Goal: Information Seeking & Learning: Learn about a topic

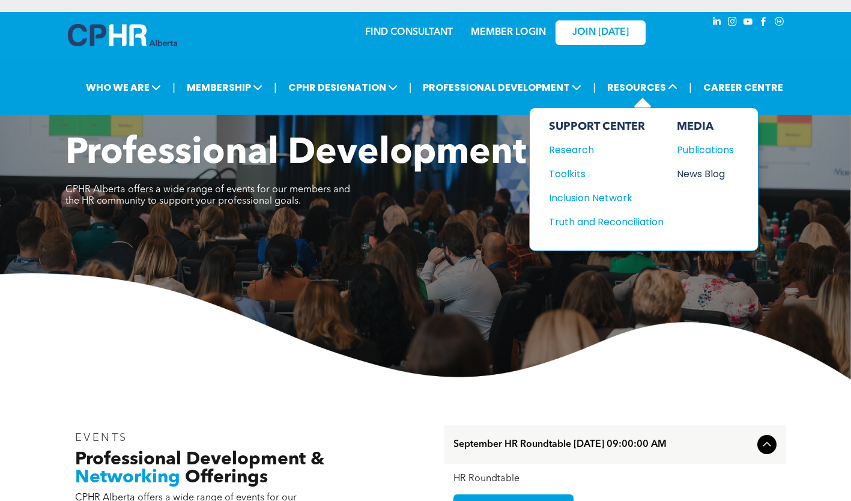
click at [706, 172] on div "News Blog" at bounding box center [703, 173] width 52 height 15
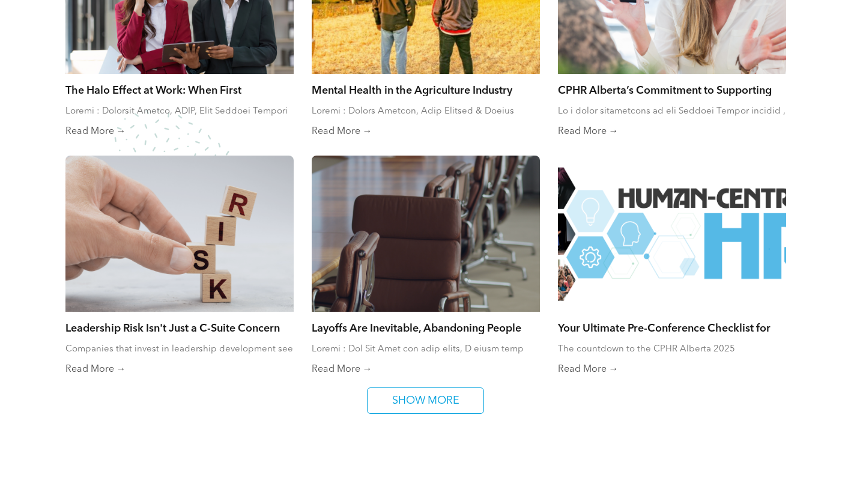
scroll to position [721, 0]
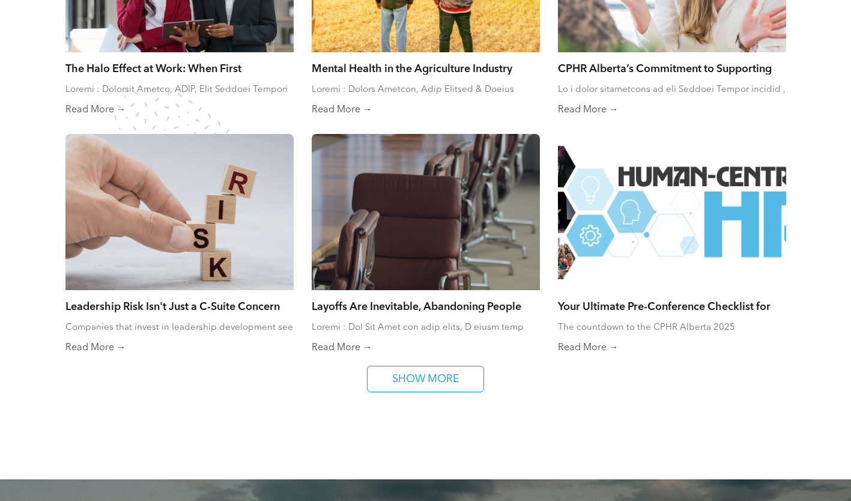
click at [614, 310] on link "Your Ultimate Pre-Conference Checklist for the CPHR Alberta 2025 Conference!" at bounding box center [672, 305] width 228 height 13
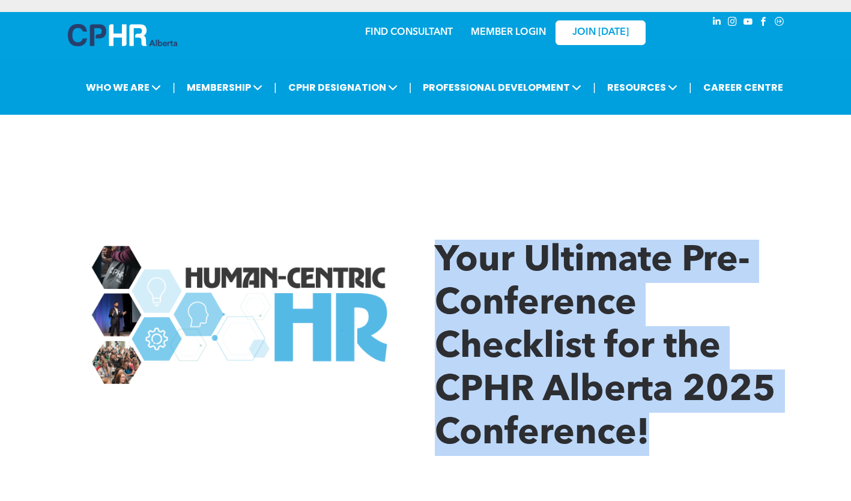
drag, startPoint x: 659, startPoint y: 435, endPoint x: 441, endPoint y: 264, distance: 276.7
click at [441, 264] on h1 "Your Ultimate Pre-Conference Checklist for the CPHR Alberta 2025 Conference!" at bounding box center [610, 348] width 351 height 216
copy span "Your Ultimate Pre-Conference Checklist for the CPHR Alberta 2025 Conference!"
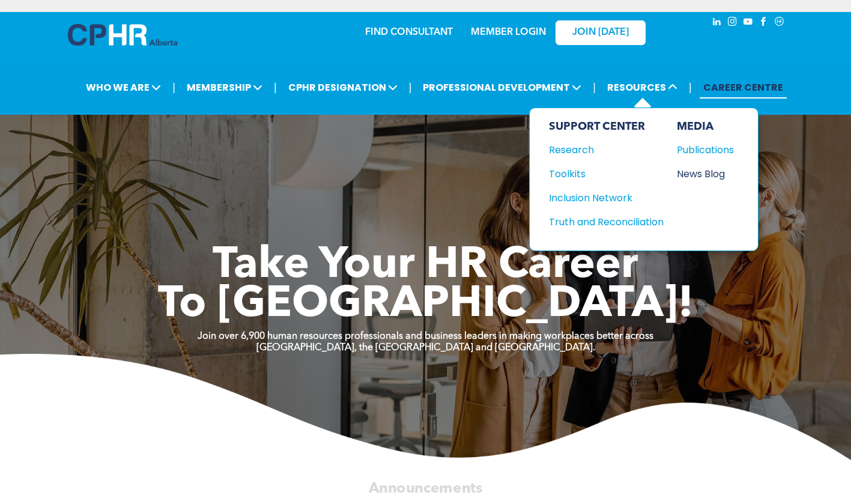
click at [704, 169] on div "News Blog" at bounding box center [703, 173] width 52 height 15
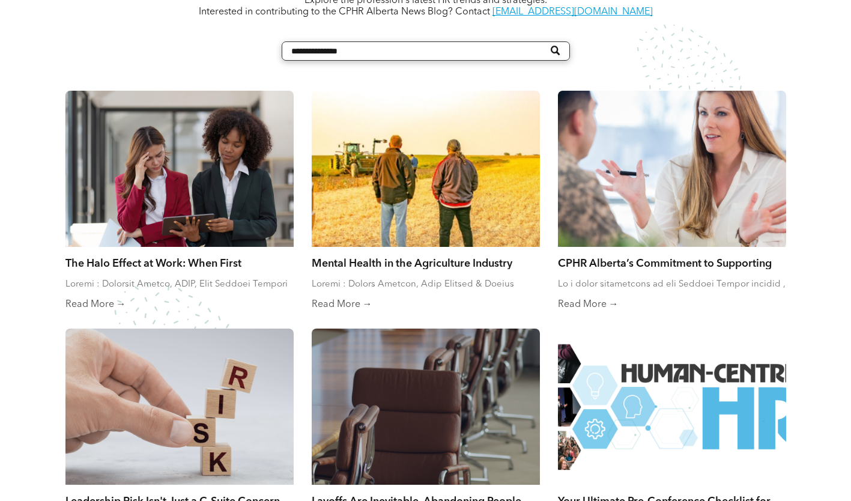
scroll to position [540, 0]
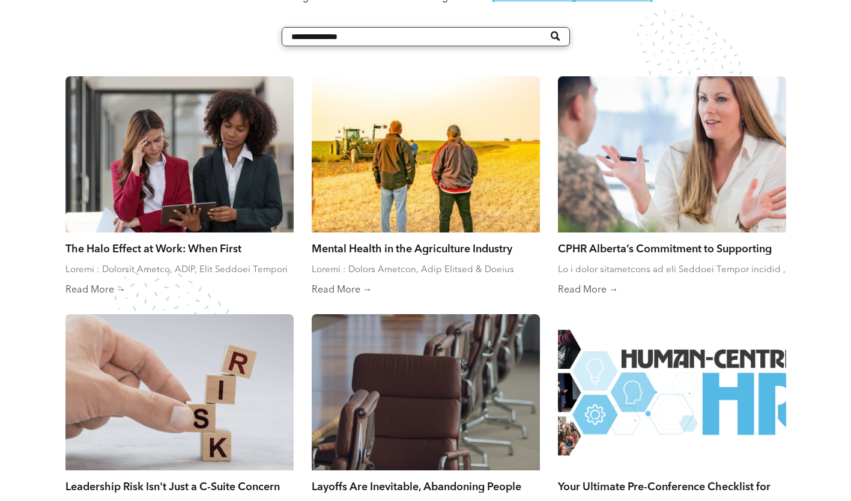
click at [186, 243] on link "The Halo Effect at Work: When First Impressions Cloud Fair Judgment" at bounding box center [179, 247] width 228 height 13
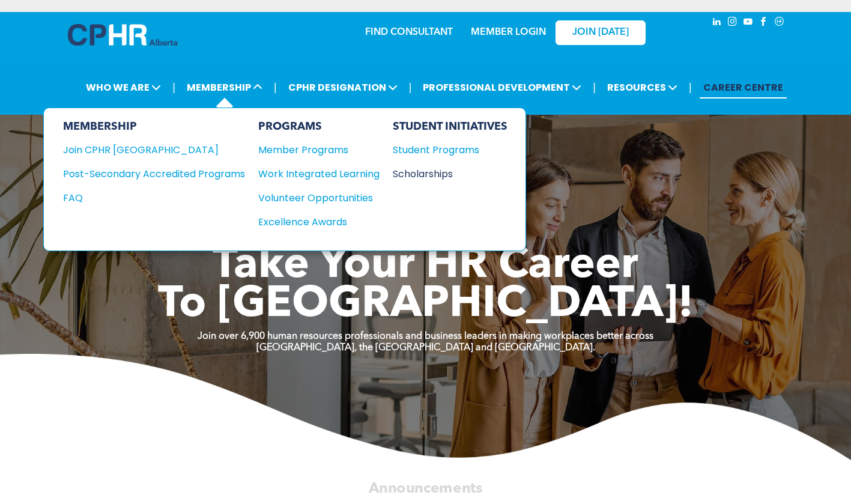
click at [419, 169] on div "Scholarships" at bounding box center [444, 173] width 103 height 15
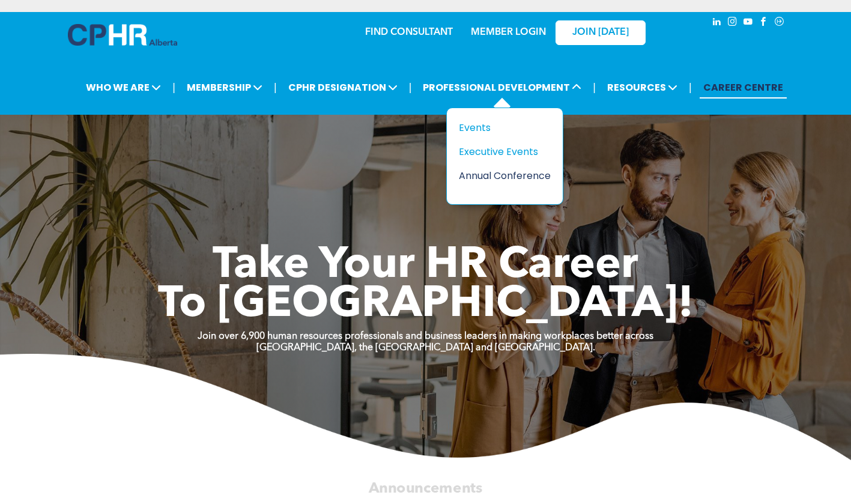
click at [496, 172] on div "Annual Conference" at bounding box center [500, 175] width 83 height 15
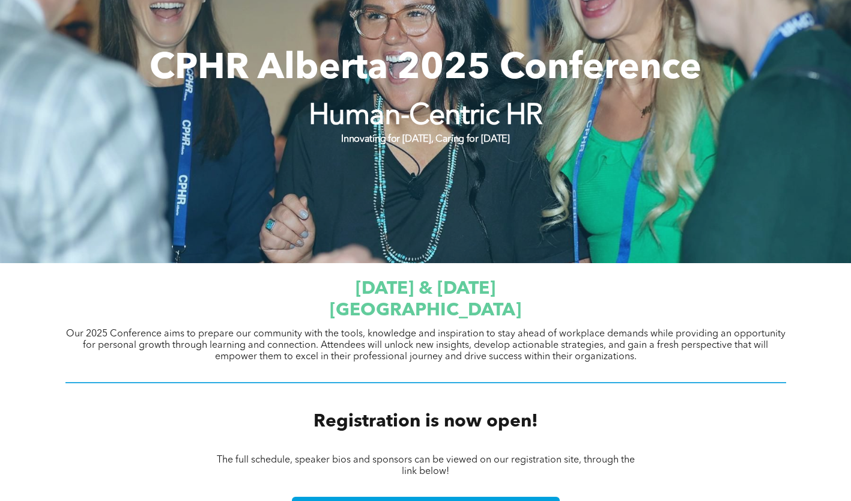
scroll to position [300, 0]
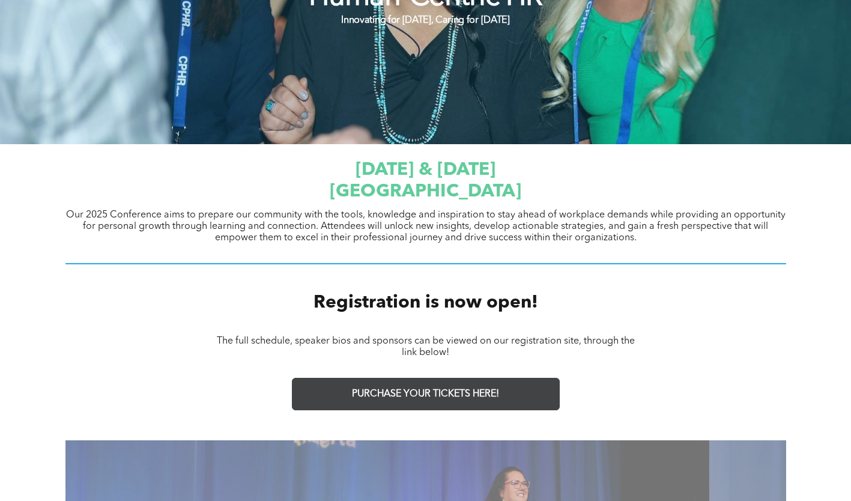
click at [376, 399] on link "PURCHASE YOUR TICKETS HERE!" at bounding box center [426, 394] width 268 height 32
